Goal: Task Accomplishment & Management: Use online tool/utility

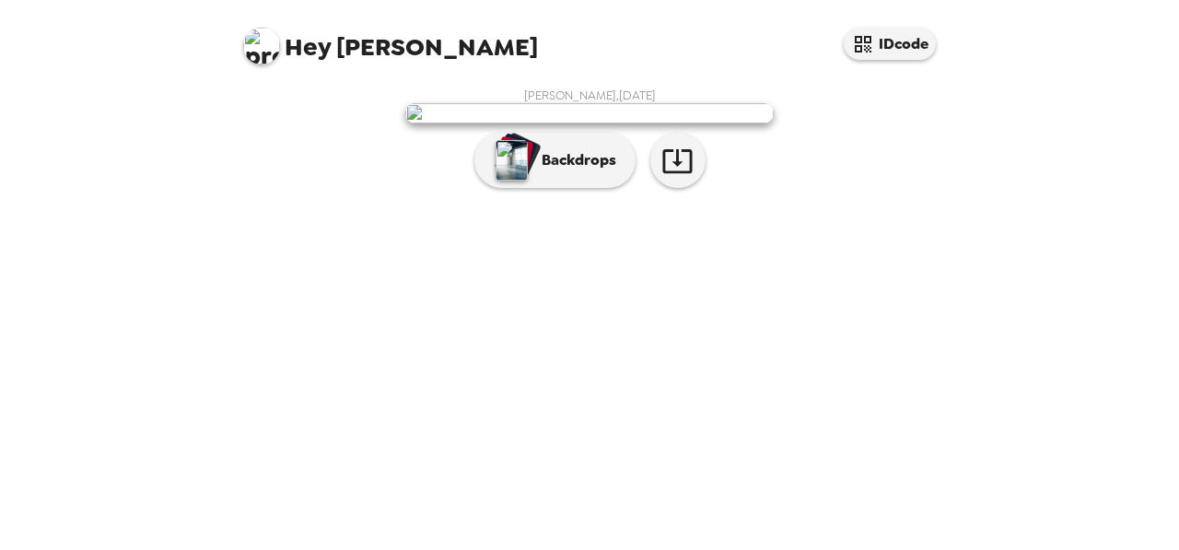
scroll to position [115, 0]
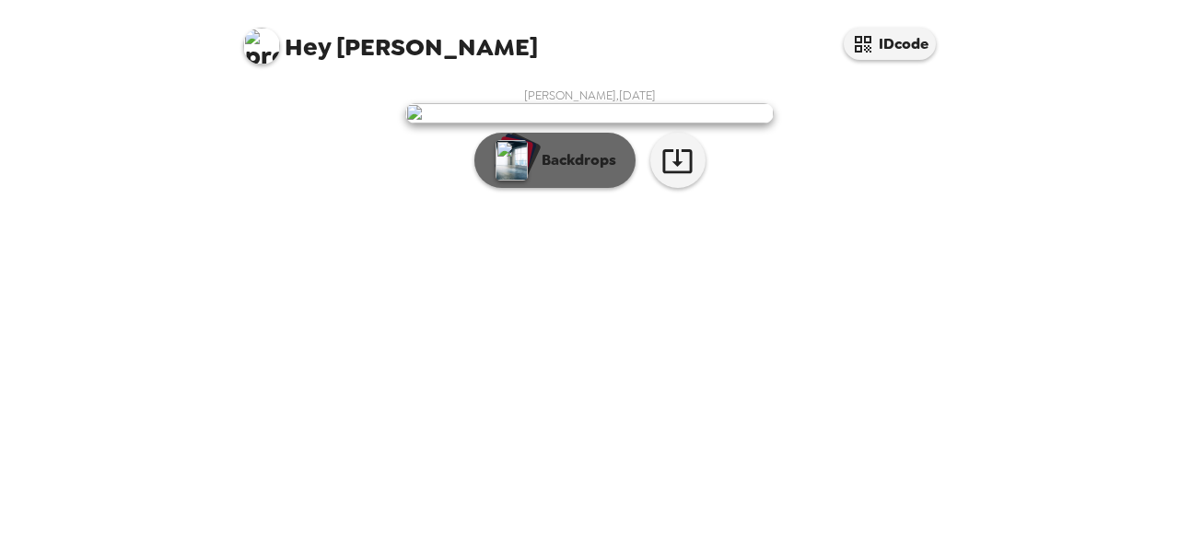
click at [547, 171] on p "Backdrops" at bounding box center [575, 160] width 84 height 22
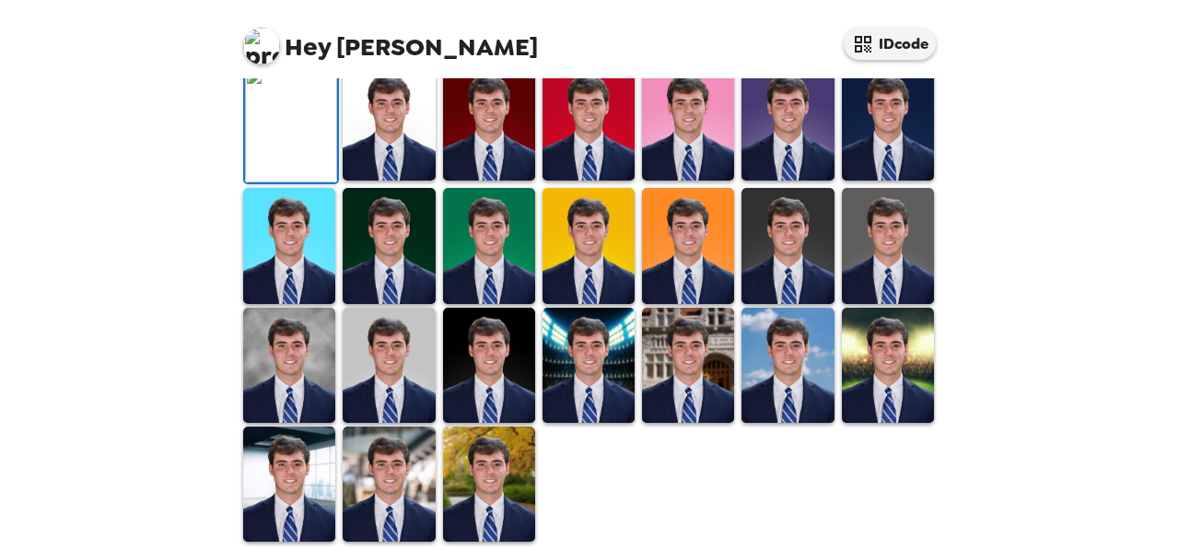
scroll to position [368, 0]
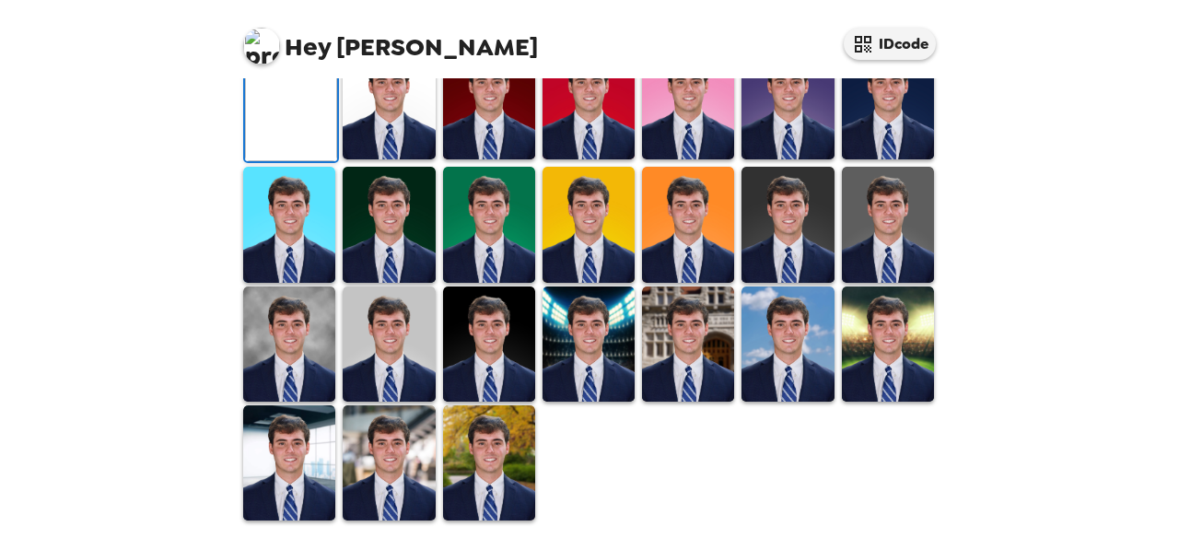
click at [405, 282] on img at bounding box center [389, 224] width 92 height 115
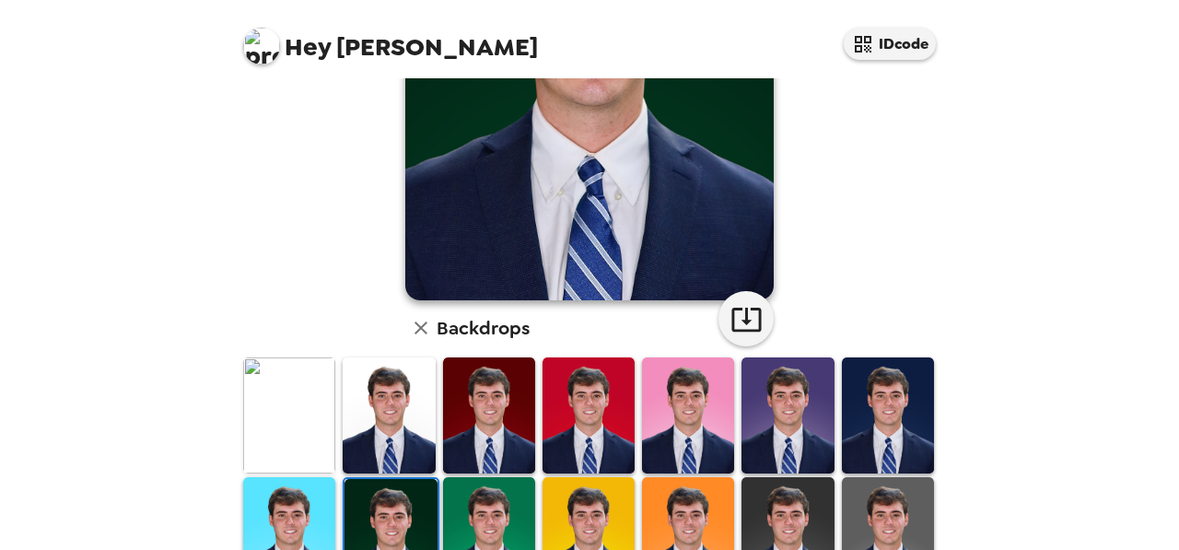
scroll to position [401, 0]
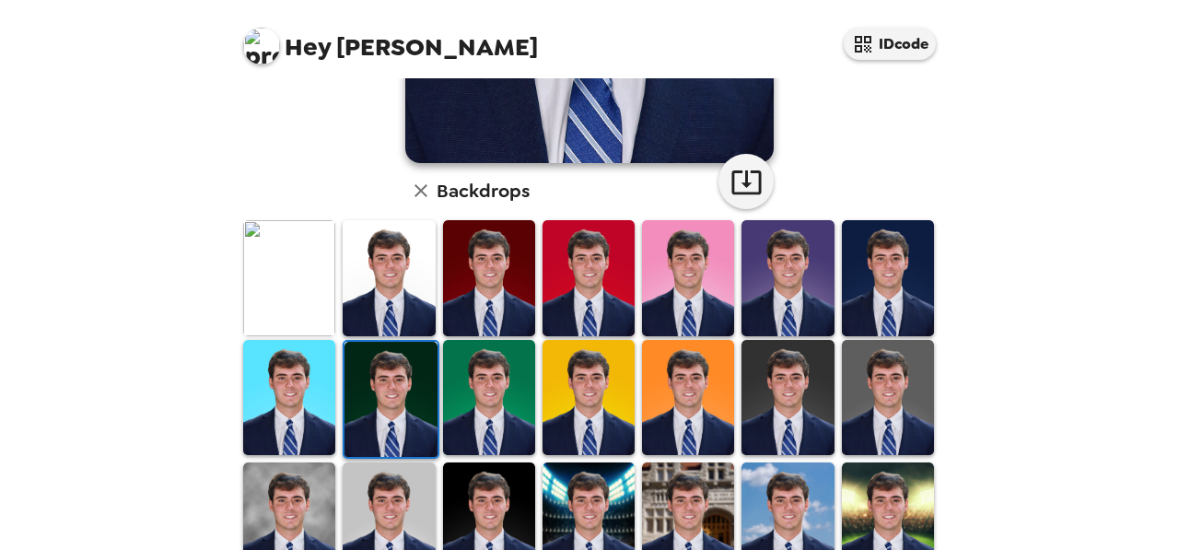
click at [868, 271] on img at bounding box center [888, 277] width 92 height 115
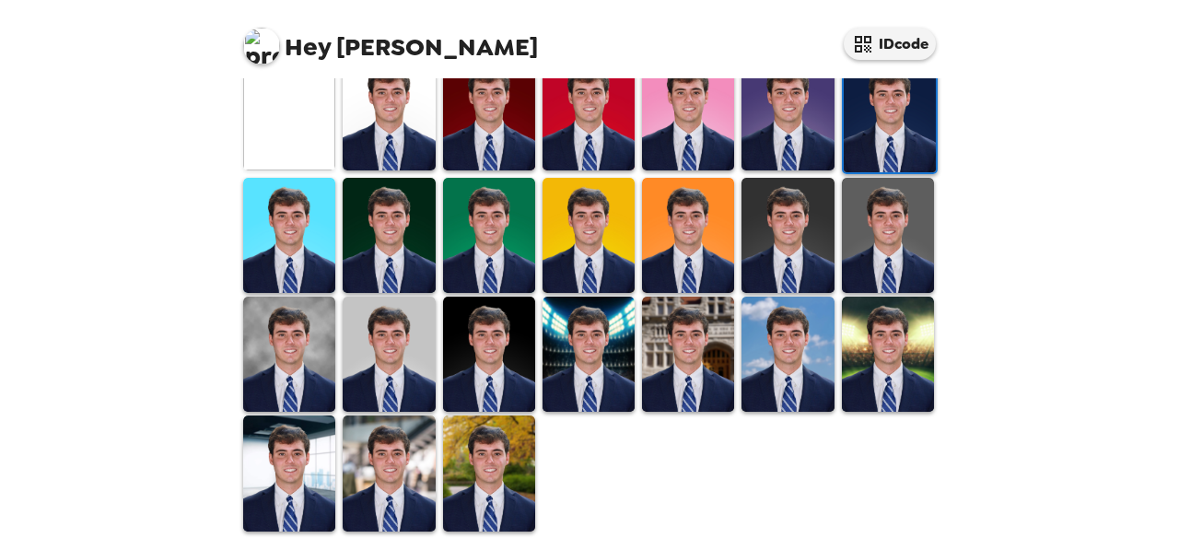
scroll to position [566, 0]
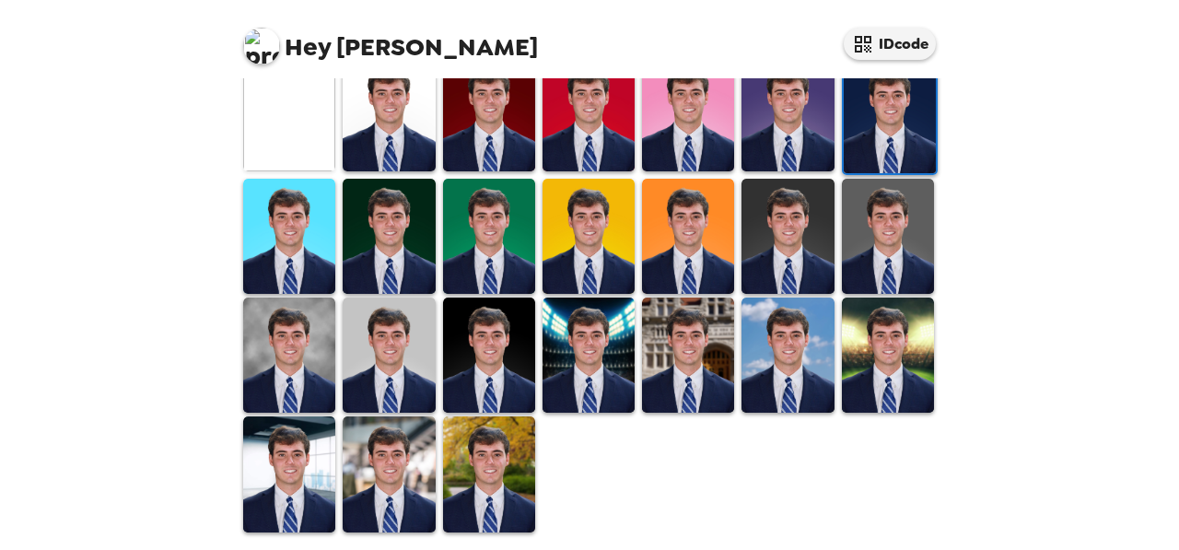
click at [375, 357] on img at bounding box center [389, 355] width 92 height 115
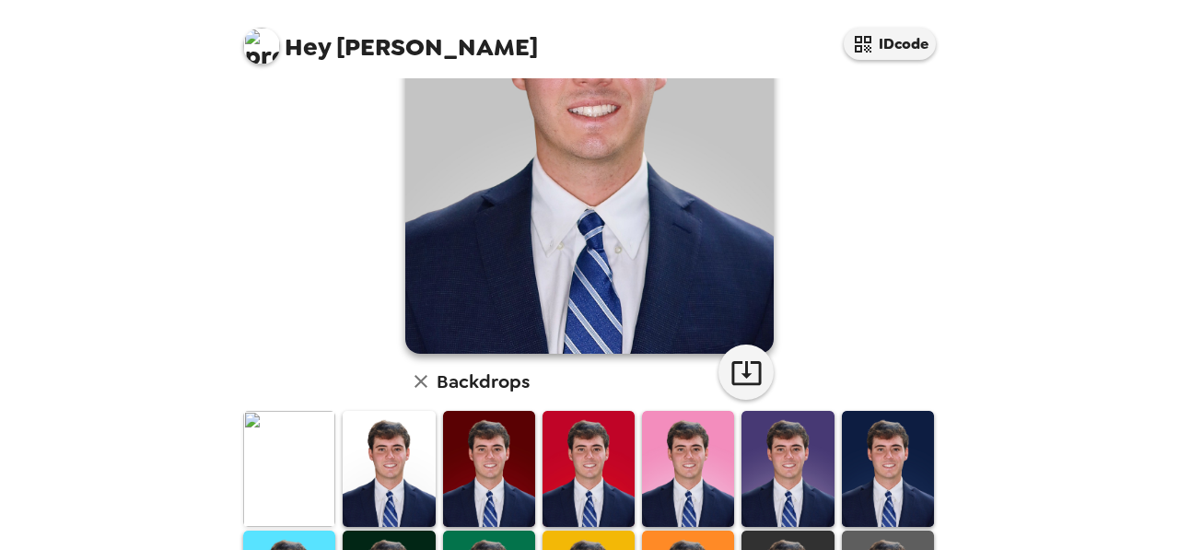
scroll to position [214, 0]
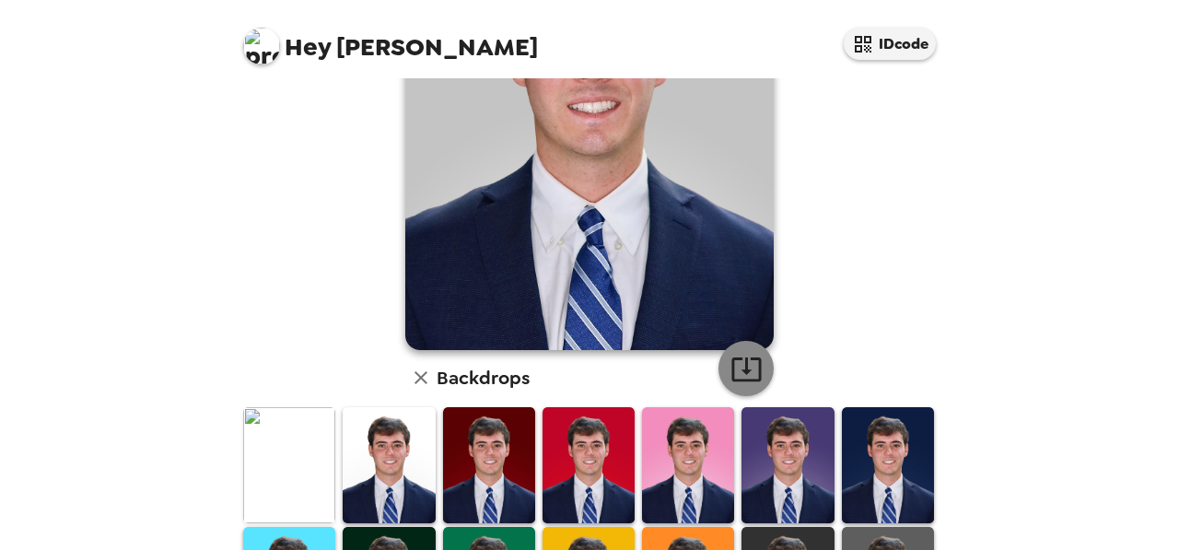
click at [742, 371] on icon "button" at bounding box center [746, 369] width 29 height 24
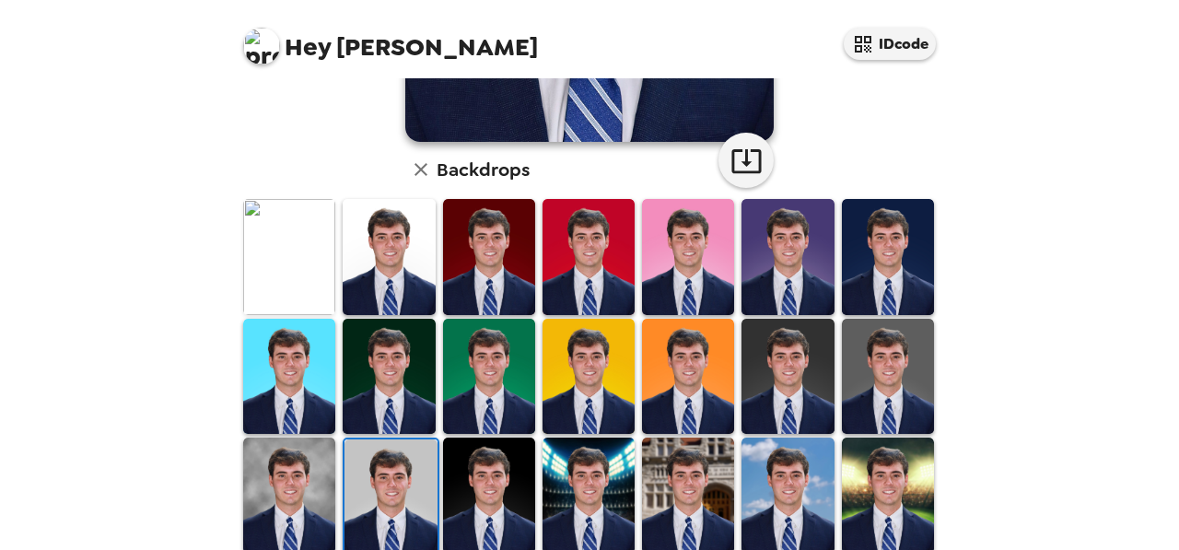
scroll to position [416, 0]
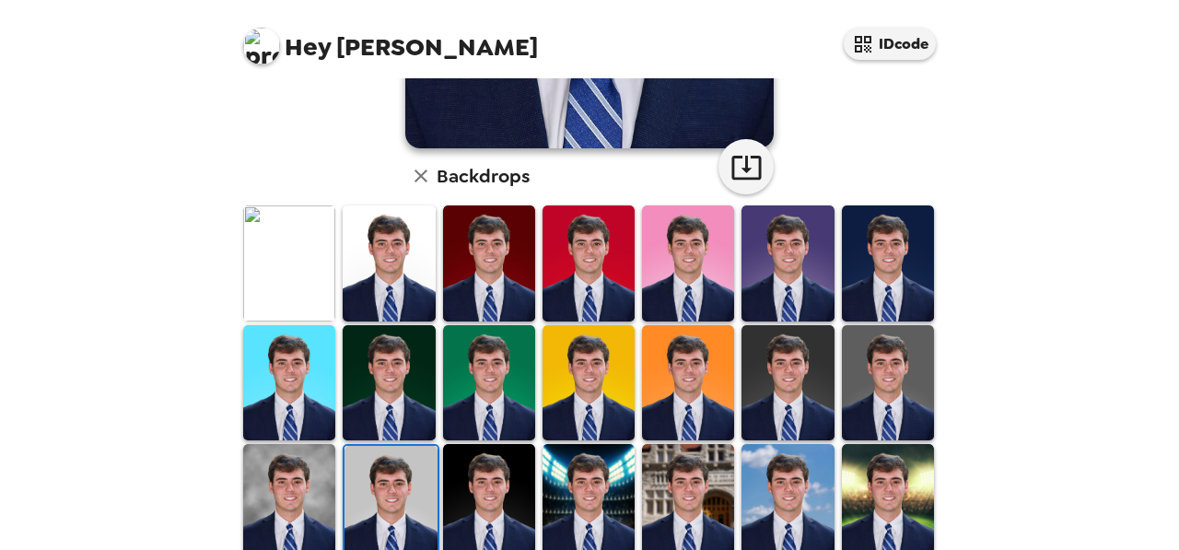
click at [791, 257] on img at bounding box center [788, 262] width 92 height 115
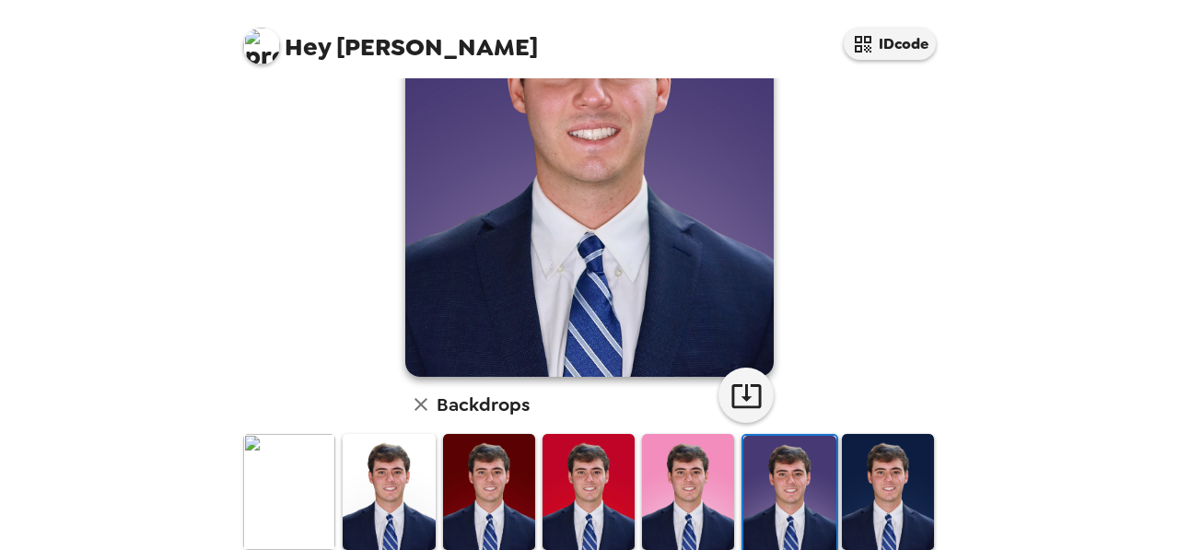
scroll to position [0, 0]
